Goal: Find specific page/section: Find specific page/section

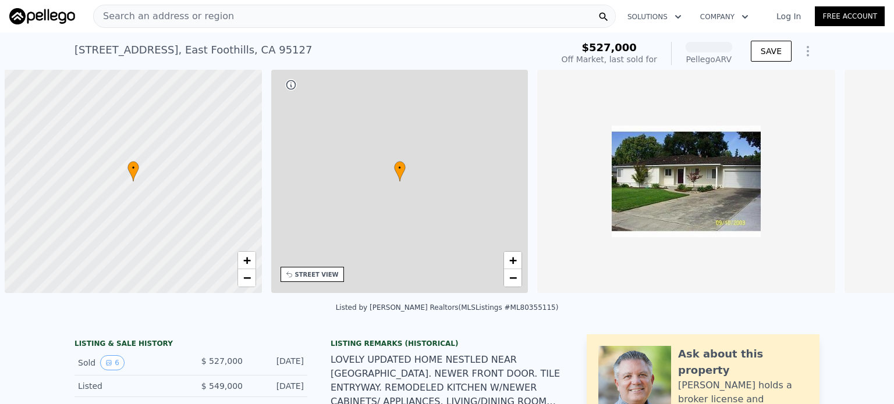
scroll to position [0, 5]
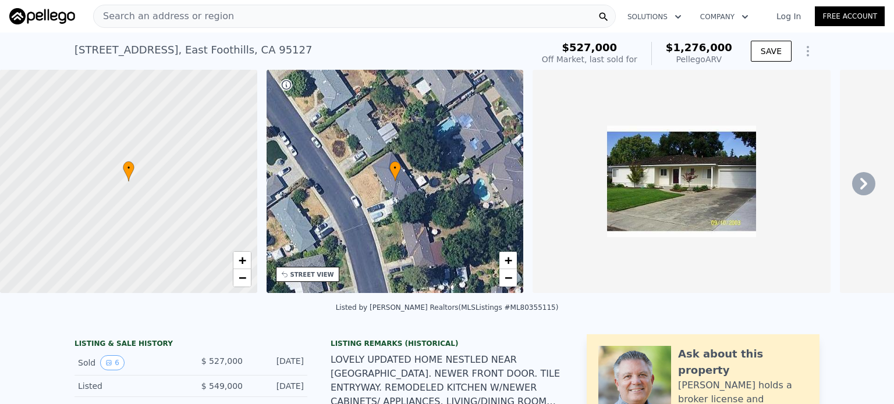
click at [152, 10] on span "Search an address or region" at bounding box center [164, 16] width 140 height 14
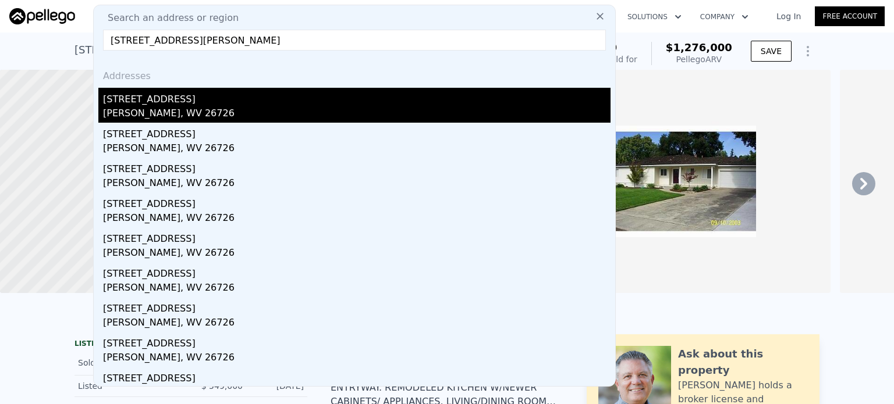
type input "[STREET_ADDRESS][PERSON_NAME]"
click at [134, 108] on div "[PERSON_NAME], WV 26726" at bounding box center [356, 114] width 507 height 16
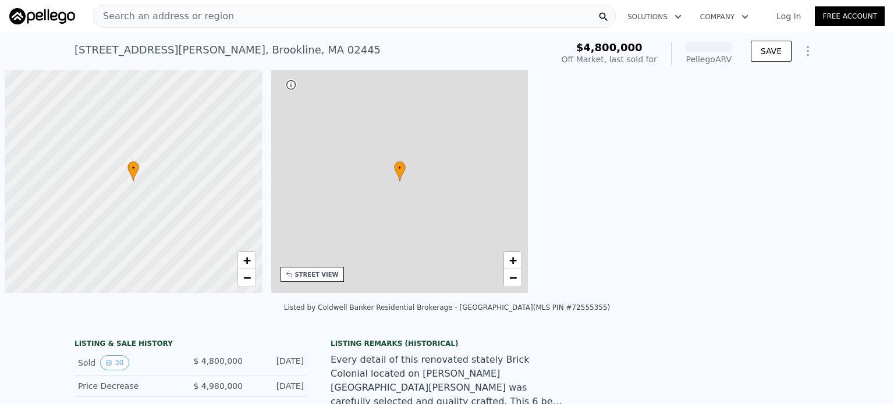
scroll to position [0, 5]
